Goal: Transaction & Acquisition: Book appointment/travel/reservation

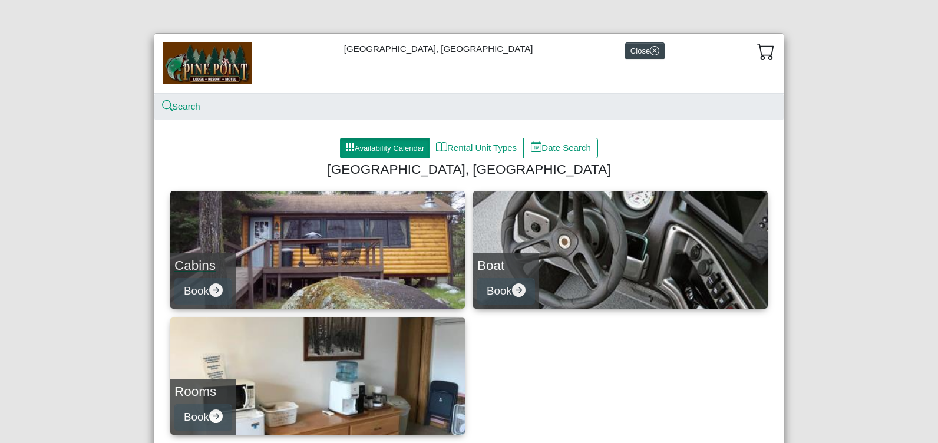
click at [237, 275] on link "Cabins Book" at bounding box center [317, 250] width 295 height 118
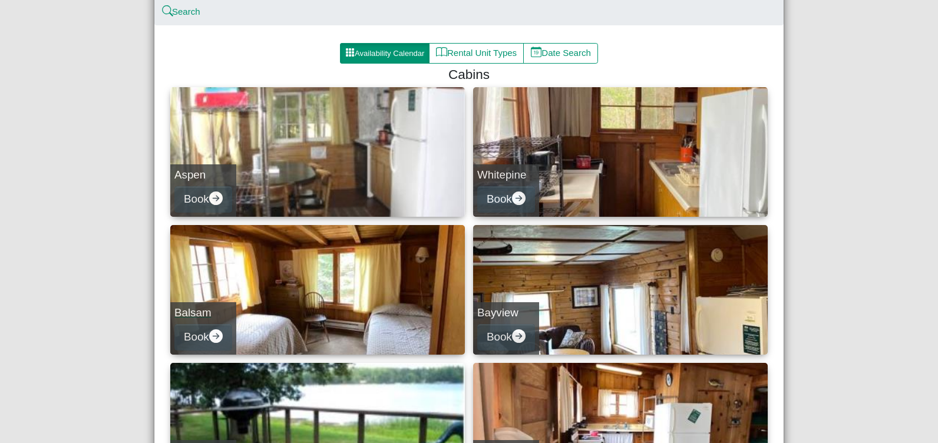
scroll to position [118, 0]
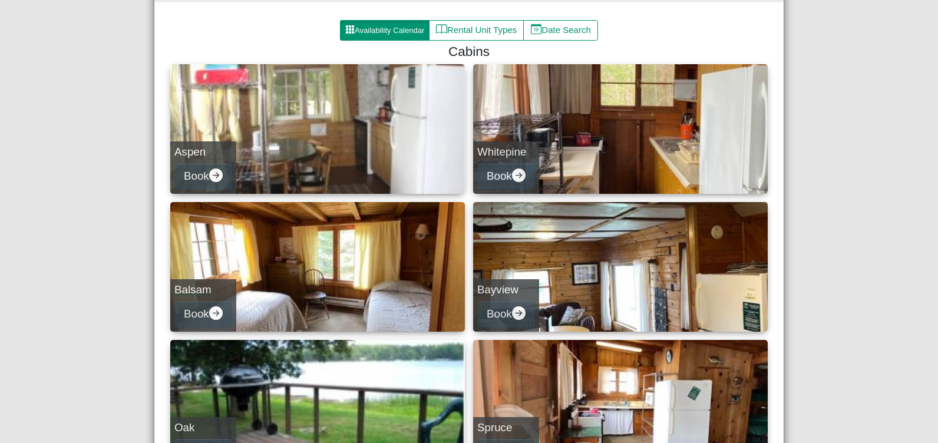
click at [324, 283] on link "Balsam Book" at bounding box center [317, 267] width 295 height 130
select select "*"
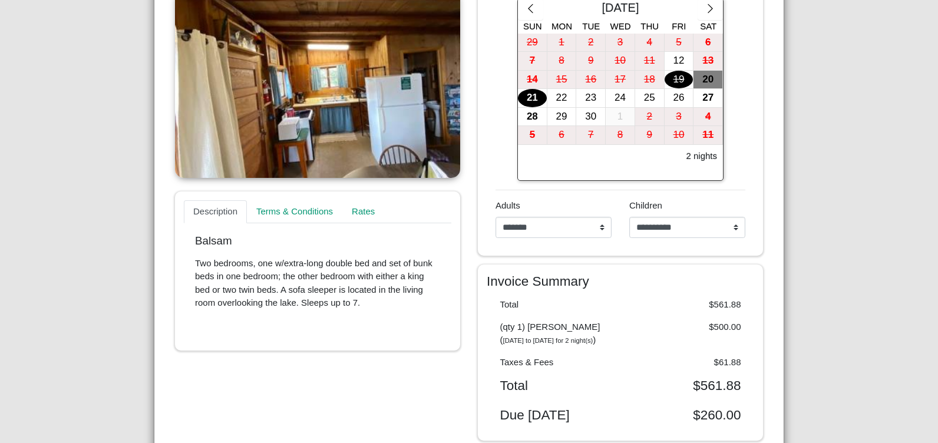
scroll to position [236, 0]
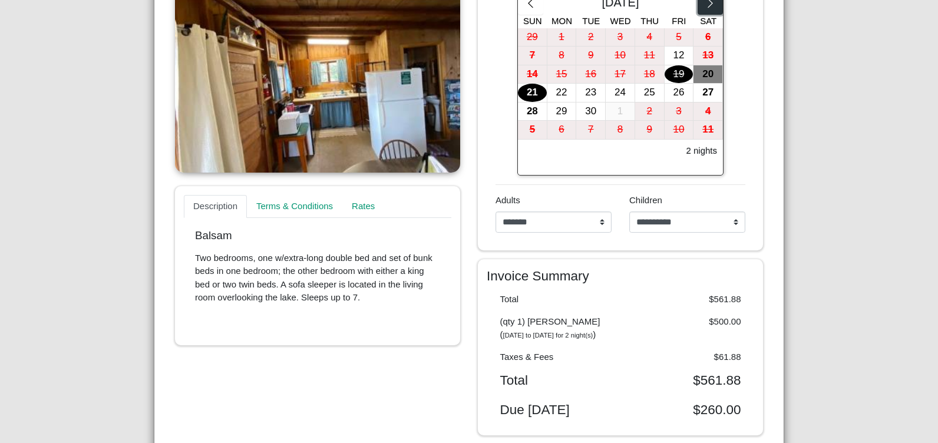
click at [706, 5] on icon "chevron right" at bounding box center [710, 3] width 11 height 11
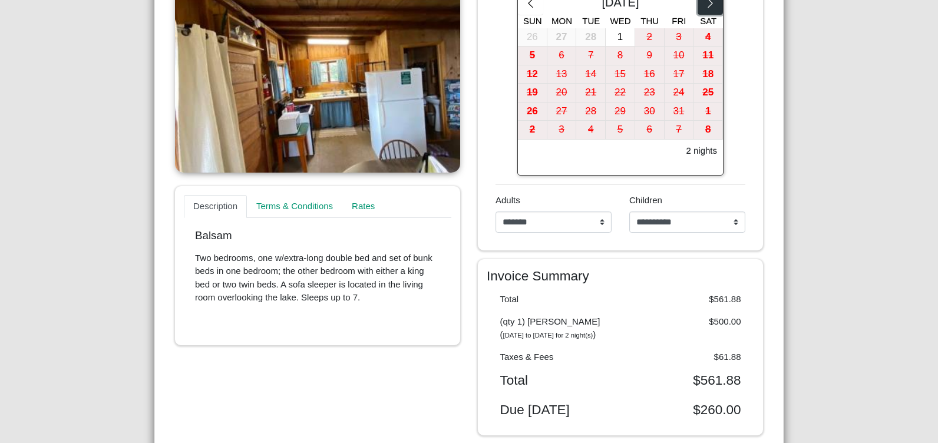
click at [706, 5] on icon "chevron right" at bounding box center [710, 3] width 11 height 11
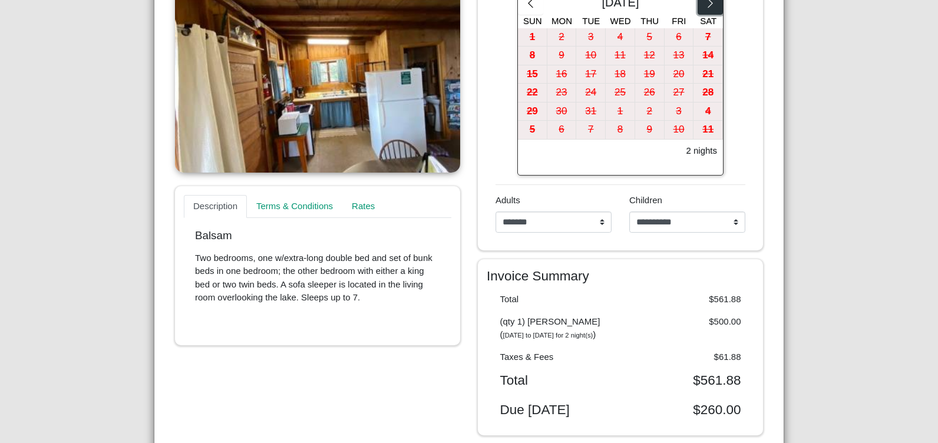
click at [706, 5] on icon "chevron right" at bounding box center [710, 3] width 11 height 11
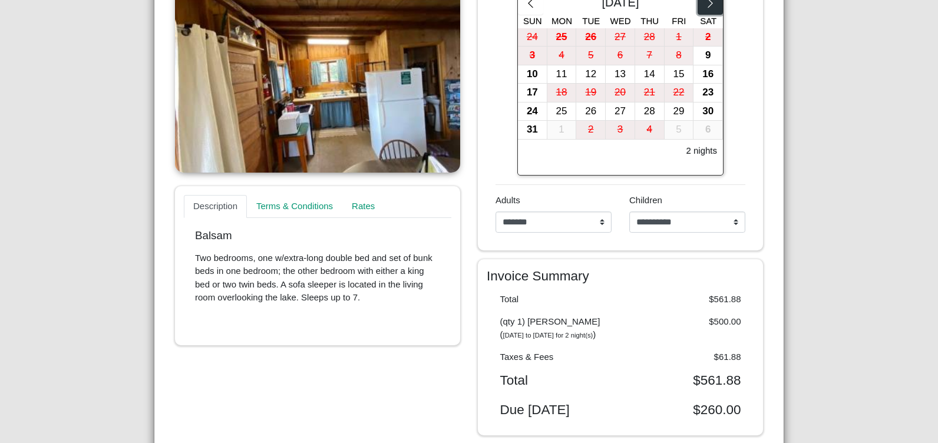
click at [706, 5] on icon "chevron right" at bounding box center [710, 3] width 11 height 11
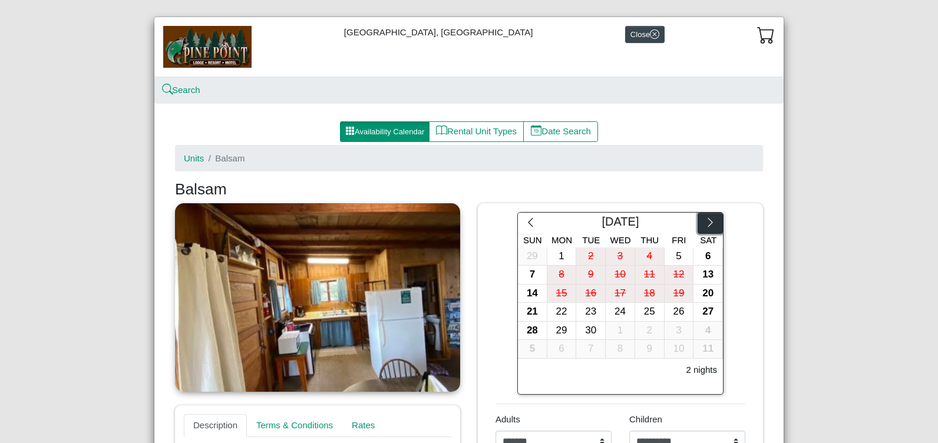
scroll to position [0, 0]
